Goal: Task Accomplishment & Management: Manage account settings

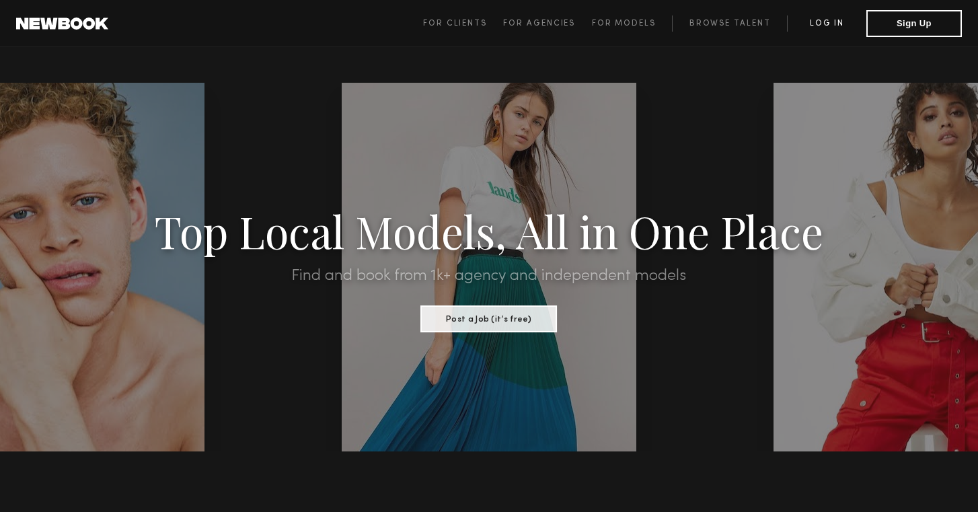
click at [832, 21] on link "Log in" at bounding box center [826, 23] width 79 height 16
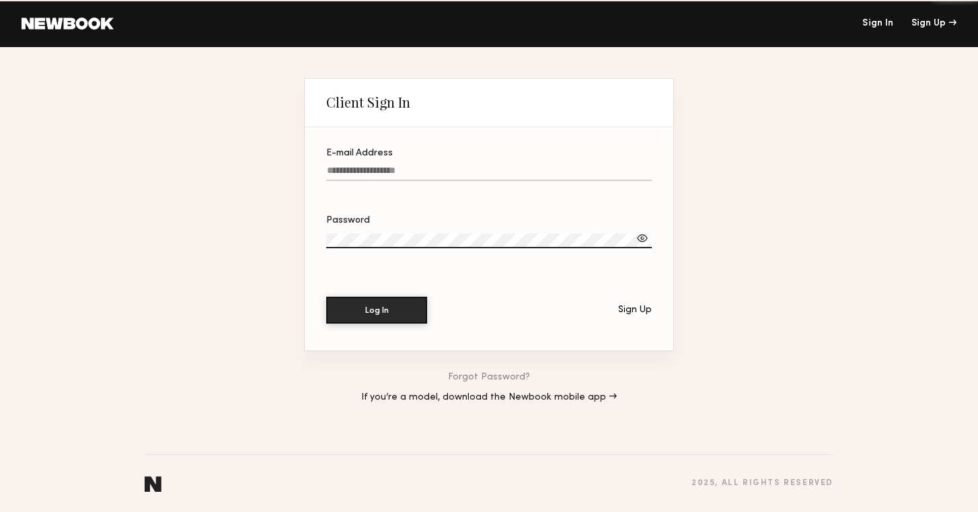
type input "**********"
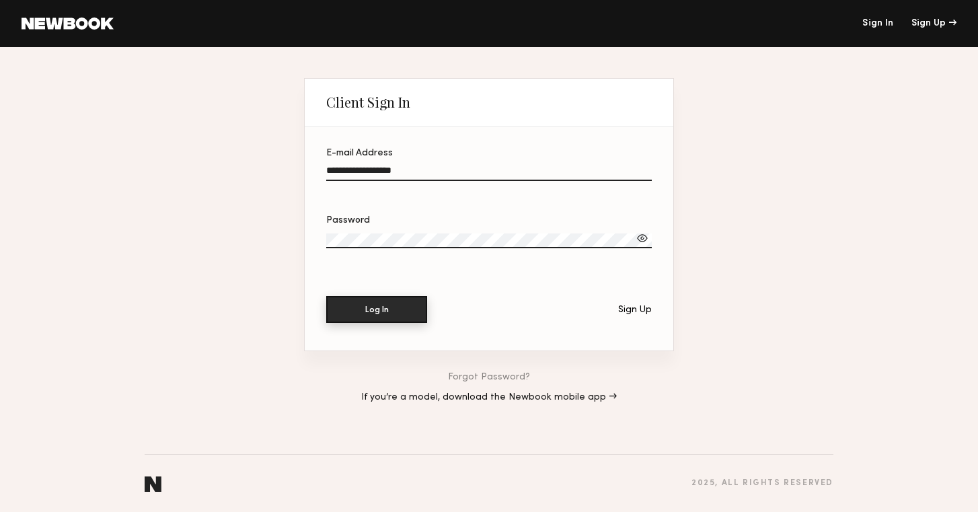
click at [387, 316] on button "Log In" at bounding box center [376, 309] width 101 height 27
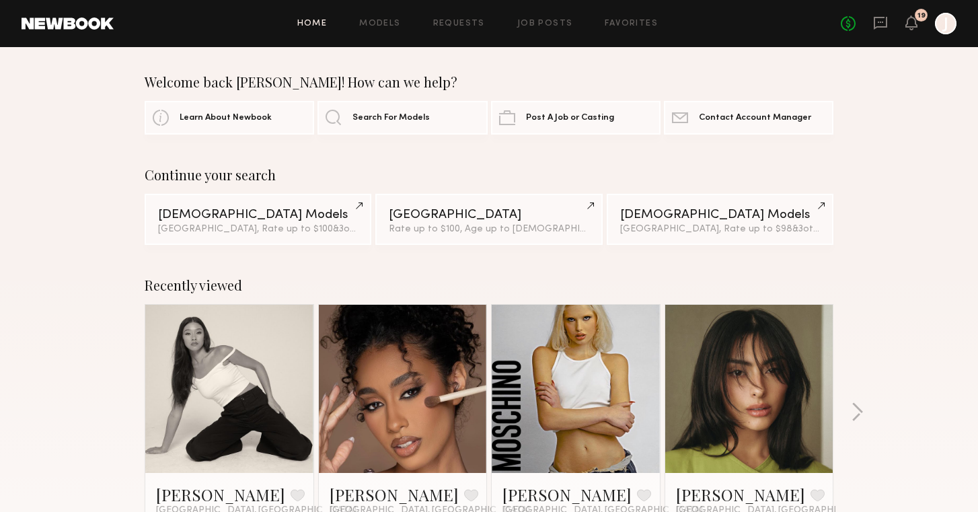
click at [935, 26] on div at bounding box center [945, 24] width 22 height 22
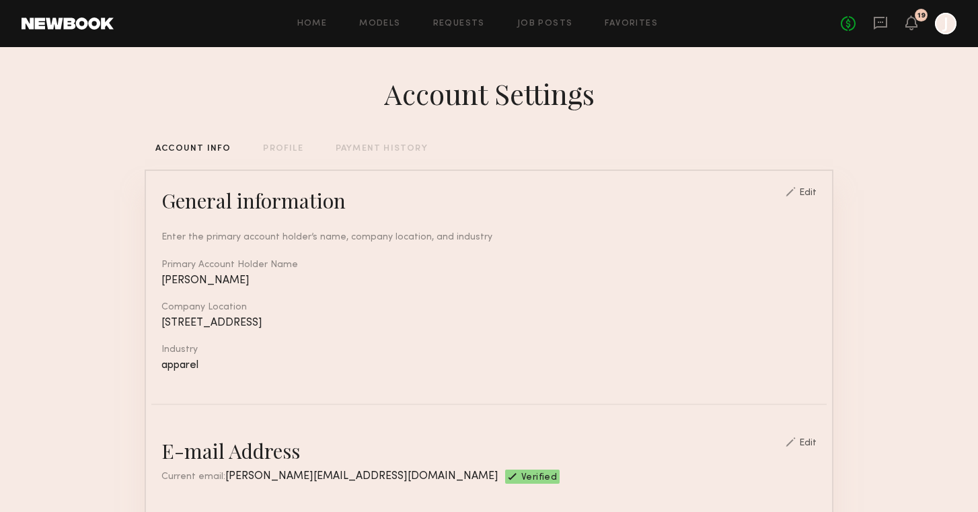
click at [376, 149] on div "PAYMENT HISTORY" at bounding box center [381, 149] width 92 height 9
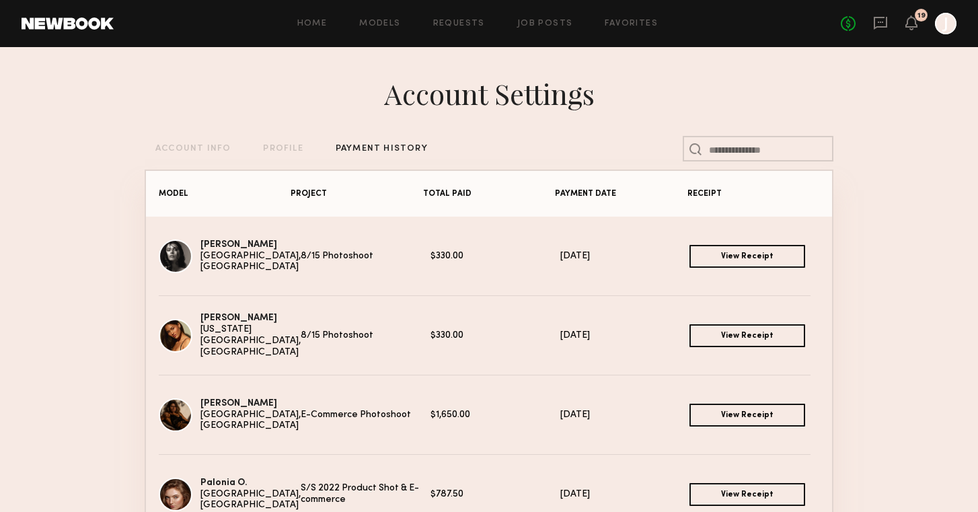
click at [759, 260] on link "View Receipt" at bounding box center [747, 256] width 116 height 23
click at [758, 334] on link "View Receipt" at bounding box center [747, 335] width 116 height 23
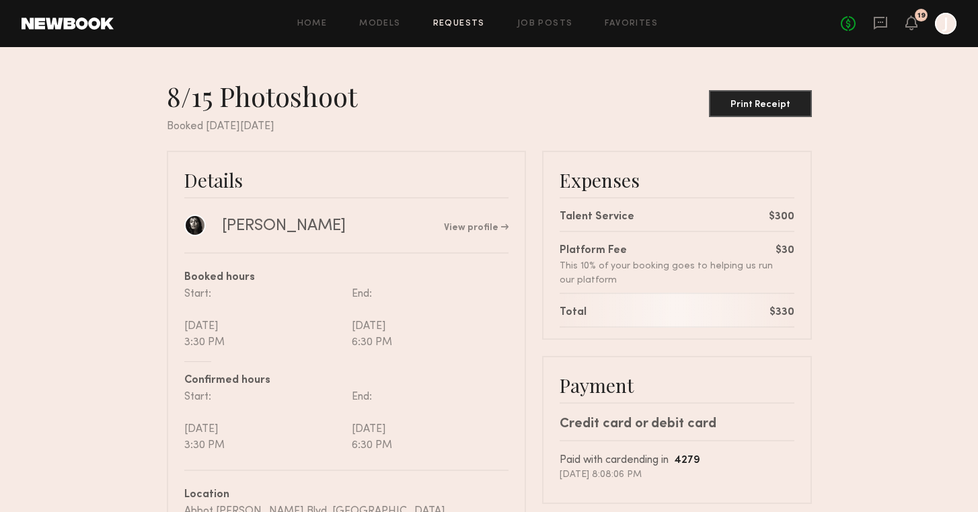
scroll to position [44, 0]
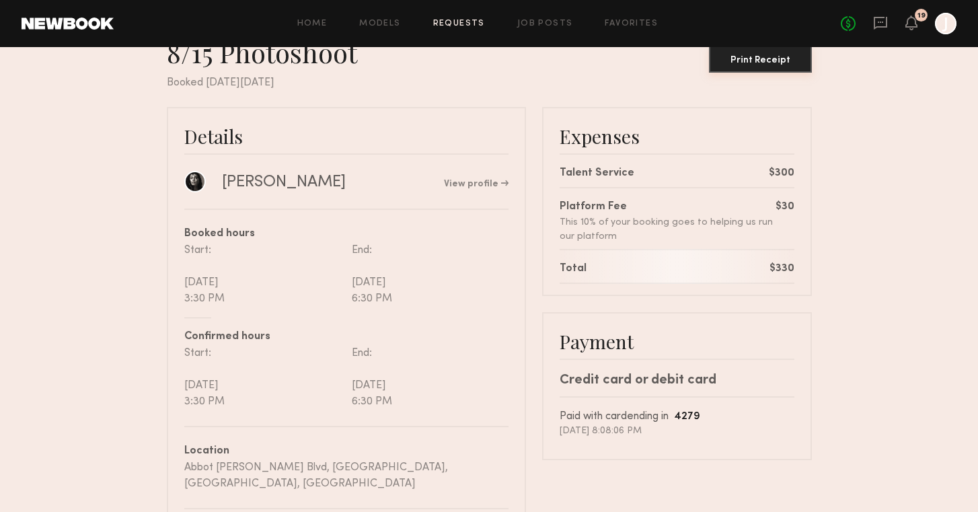
click at [763, 65] on button "Print Receipt" at bounding box center [760, 59] width 103 height 27
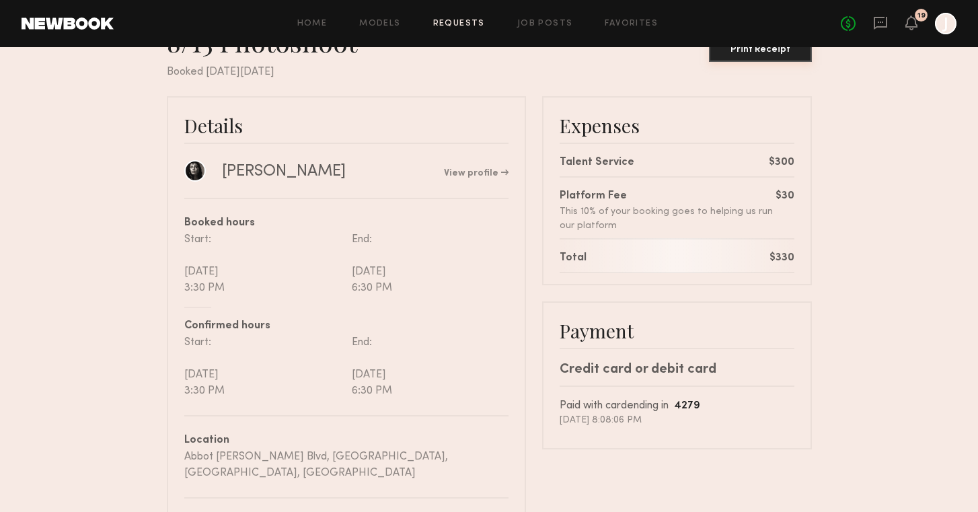
scroll to position [0, 0]
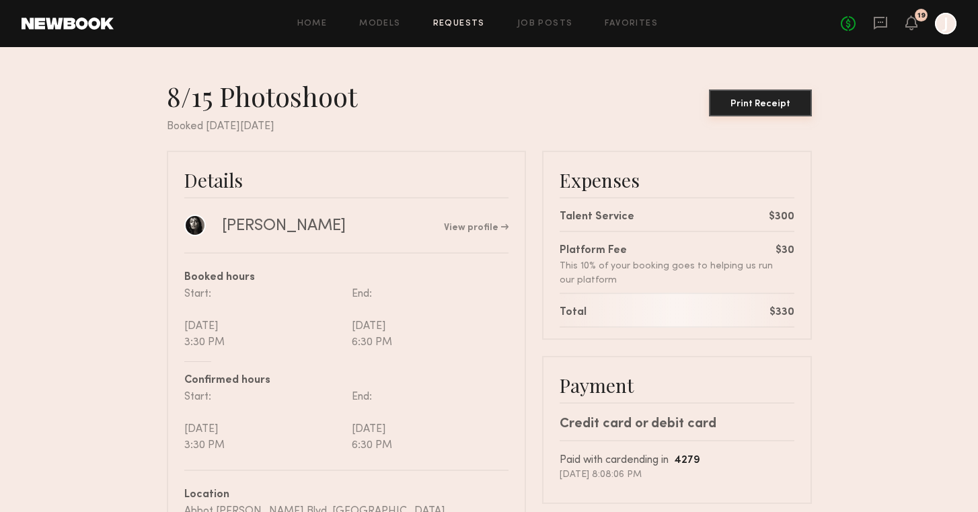
click at [741, 96] on button "Print Receipt" at bounding box center [760, 102] width 103 height 27
click at [750, 102] on div "Print Receipt" at bounding box center [760, 103] width 92 height 9
